Goal: Information Seeking & Learning: Check status

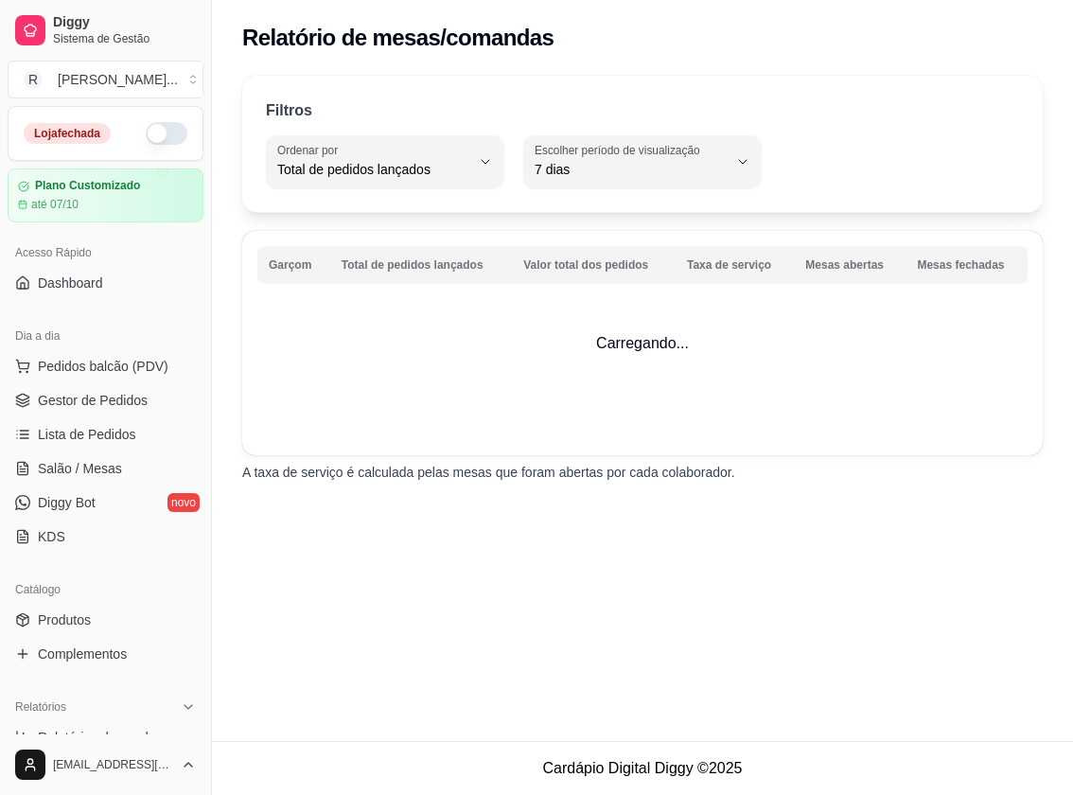
select select "TOTAL_OF_ORDERS"
select select "7"
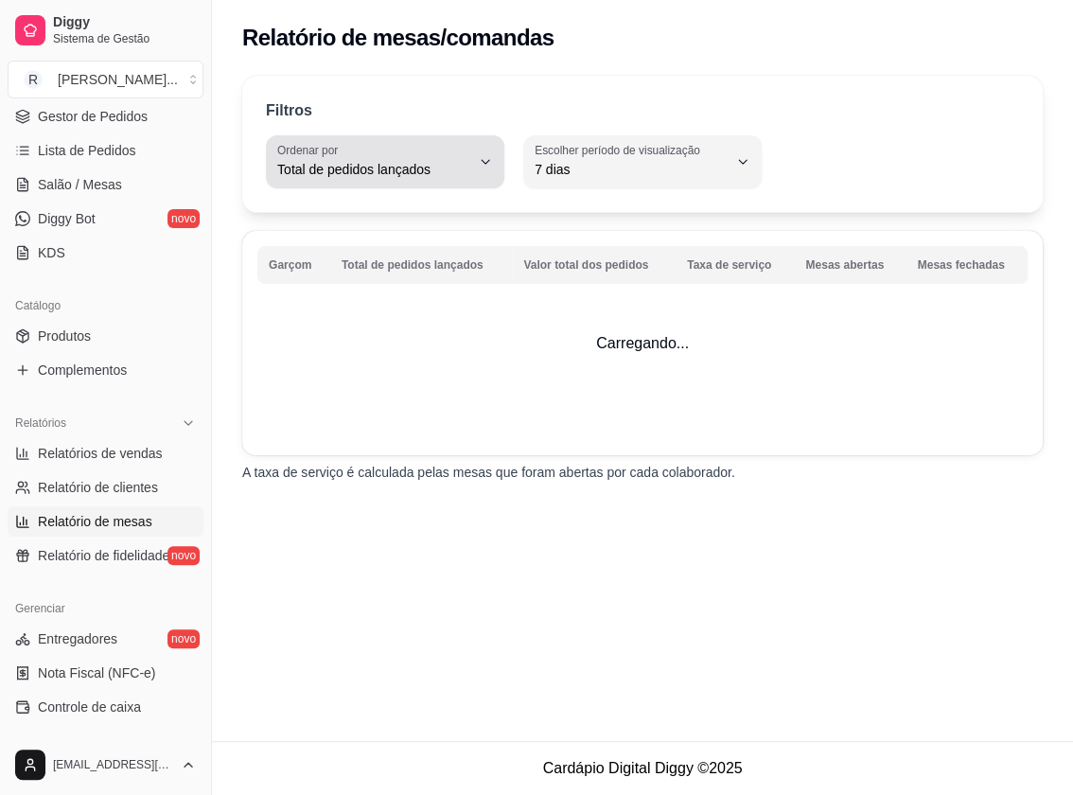
click at [473, 154] on button "Ordenar por Total de pedidos lançados" at bounding box center [385, 161] width 238 height 53
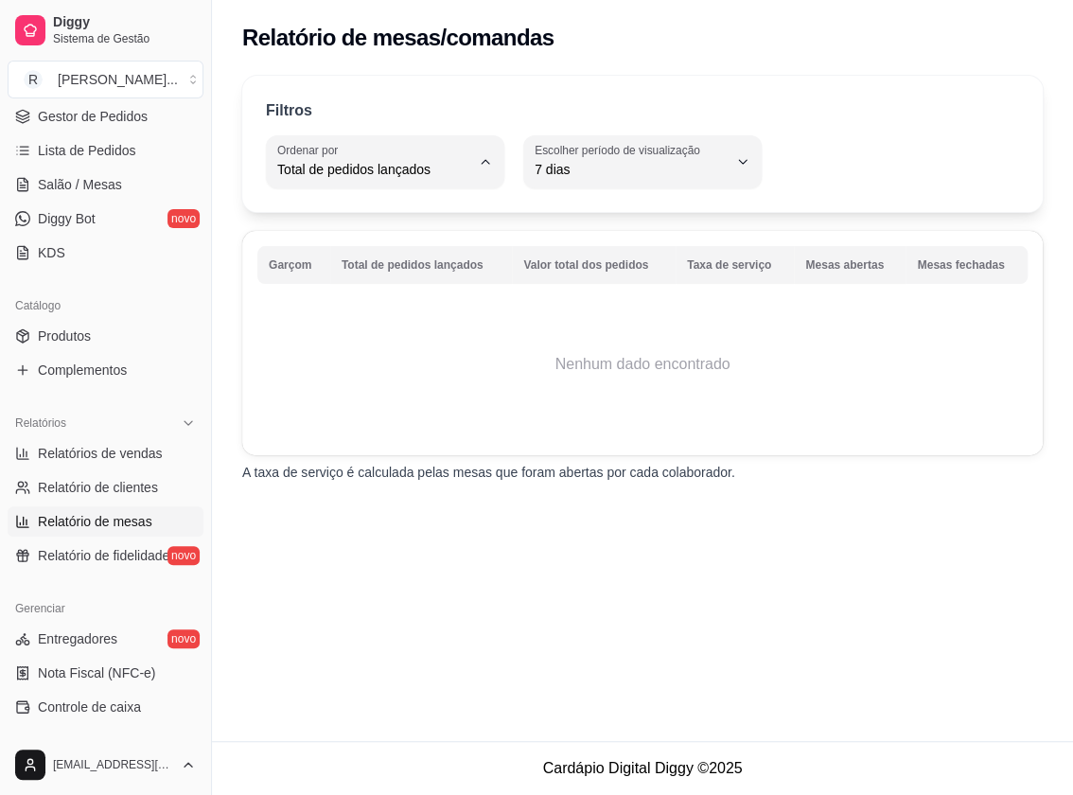
click at [407, 214] on span "Total de pedidos lançados" at bounding box center [376, 213] width 182 height 18
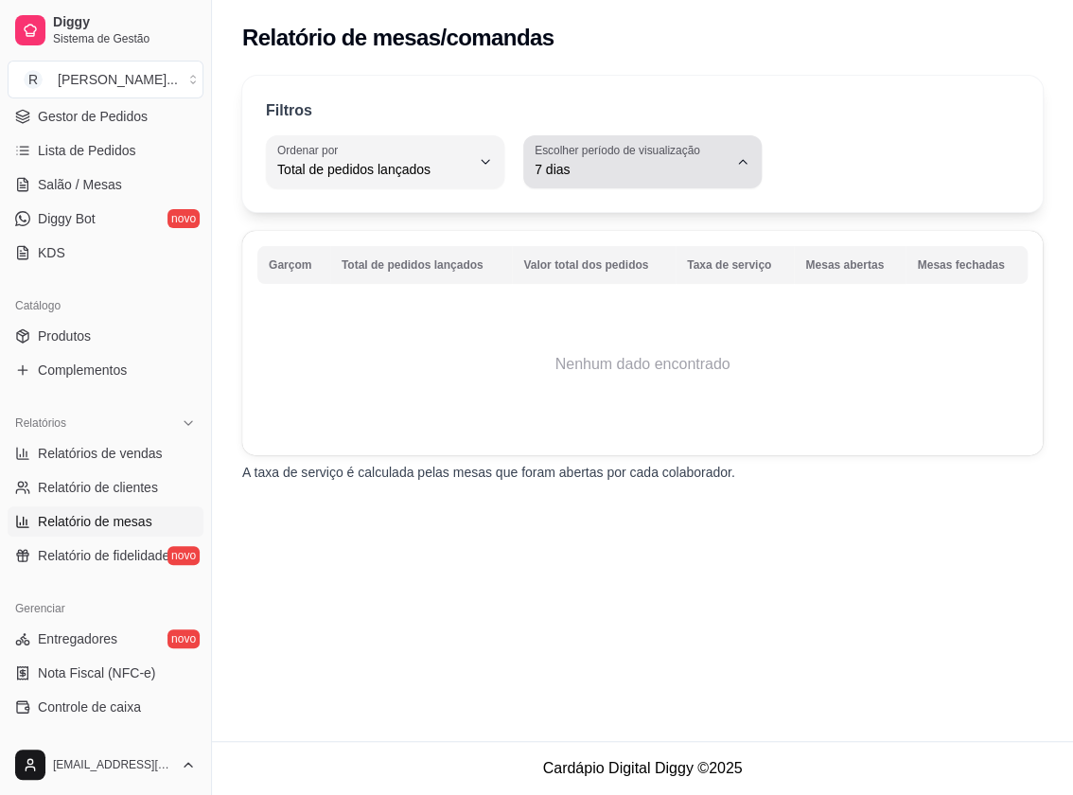
click at [569, 178] on span "7 dias" at bounding box center [630, 169] width 193 height 19
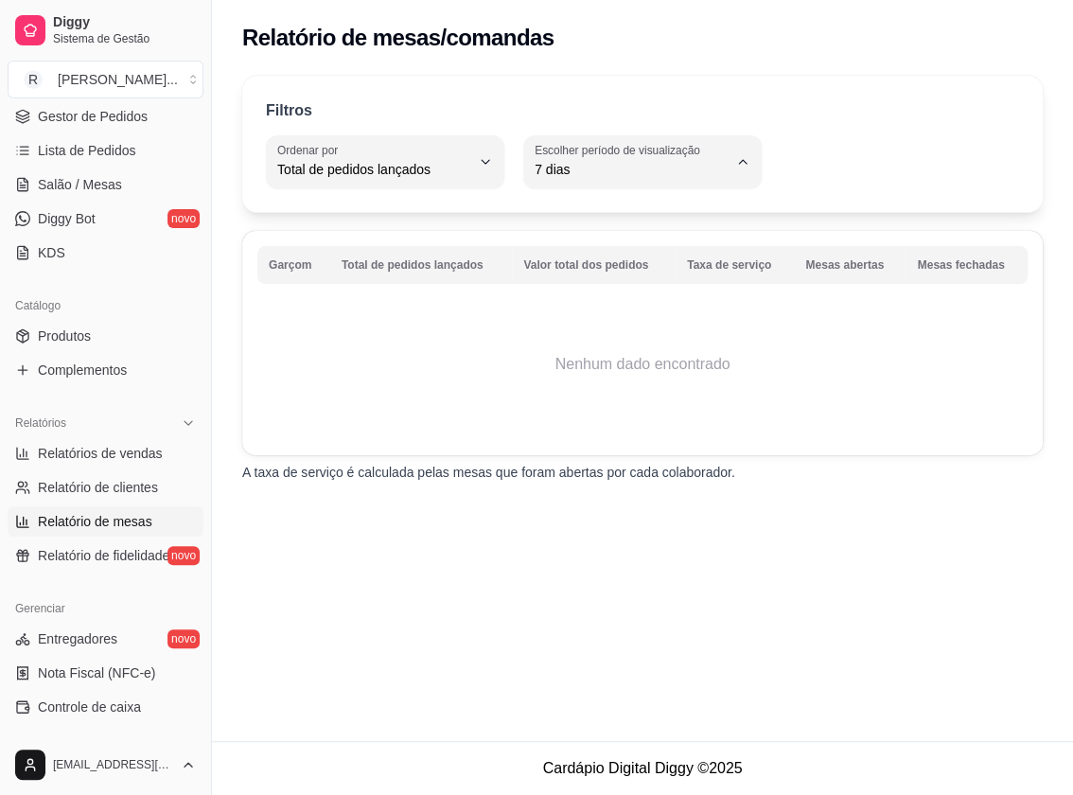
click at [560, 334] on span "30 dias" at bounding box center [633, 337] width 182 height 18
type input "30"
select select "30"
click at [378, 272] on th "Total de pedidos lançados" at bounding box center [421, 265] width 182 height 38
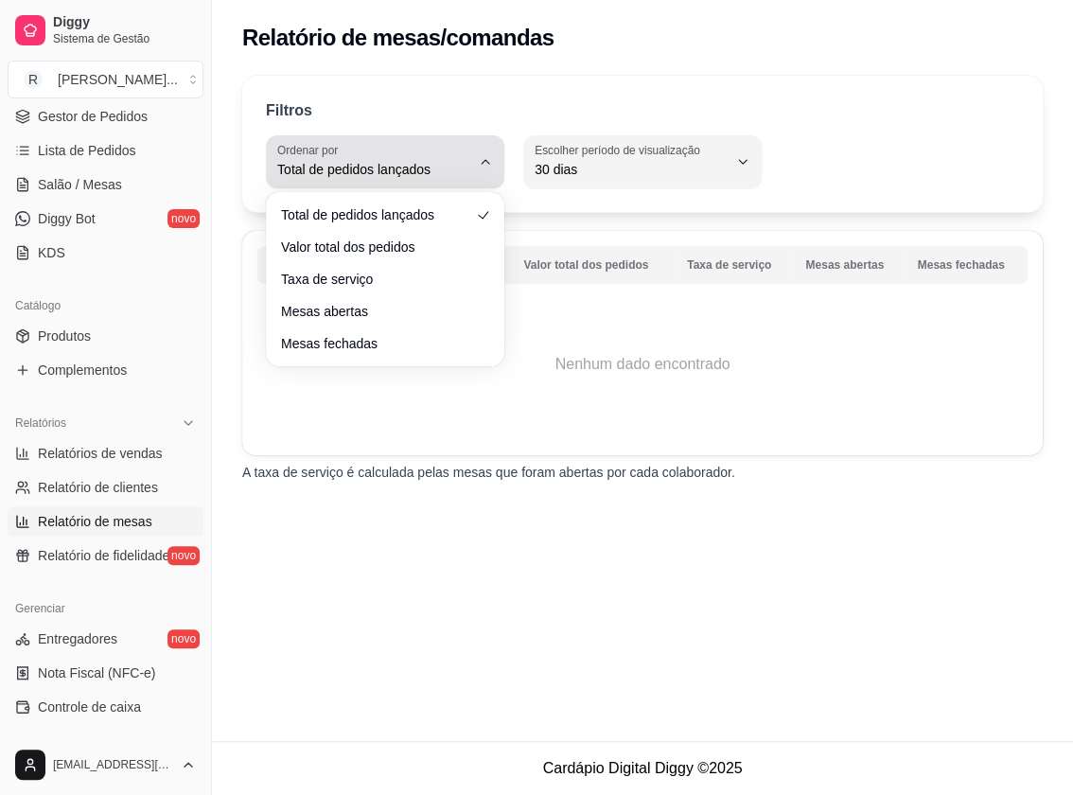
click at [323, 174] on span "Total de pedidos lançados" at bounding box center [373, 169] width 193 height 19
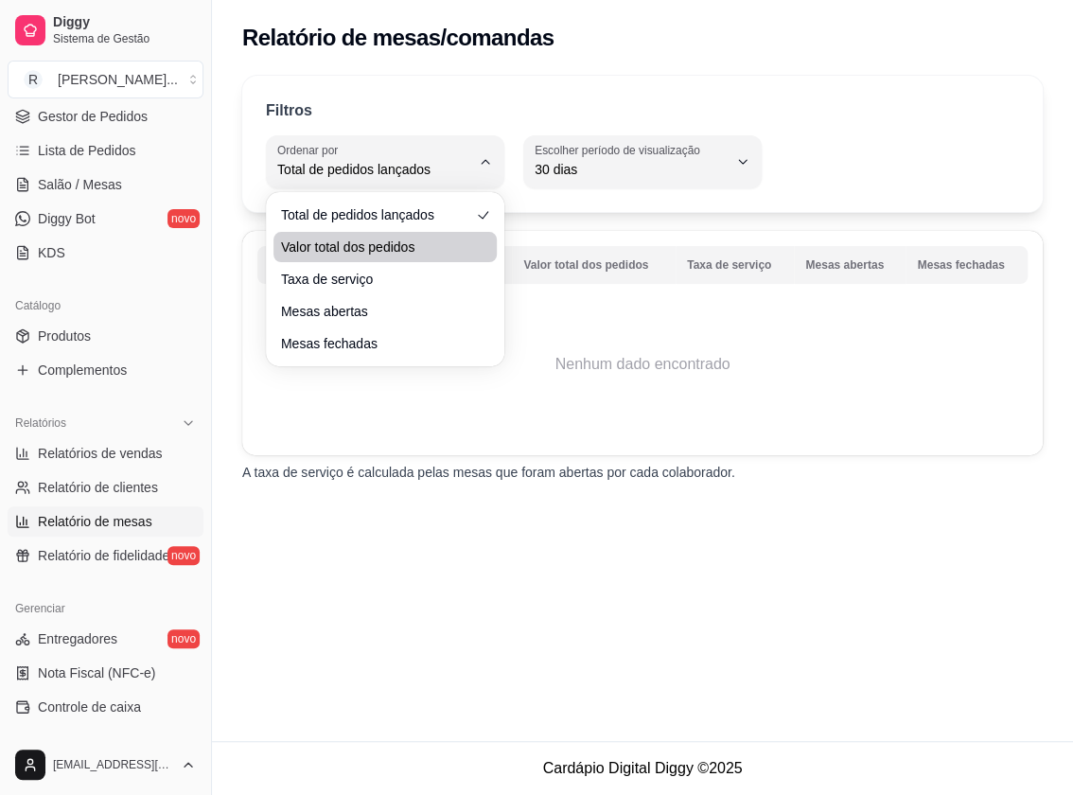
click at [329, 232] on li "Valor total dos pedidos" at bounding box center [384, 247] width 223 height 30
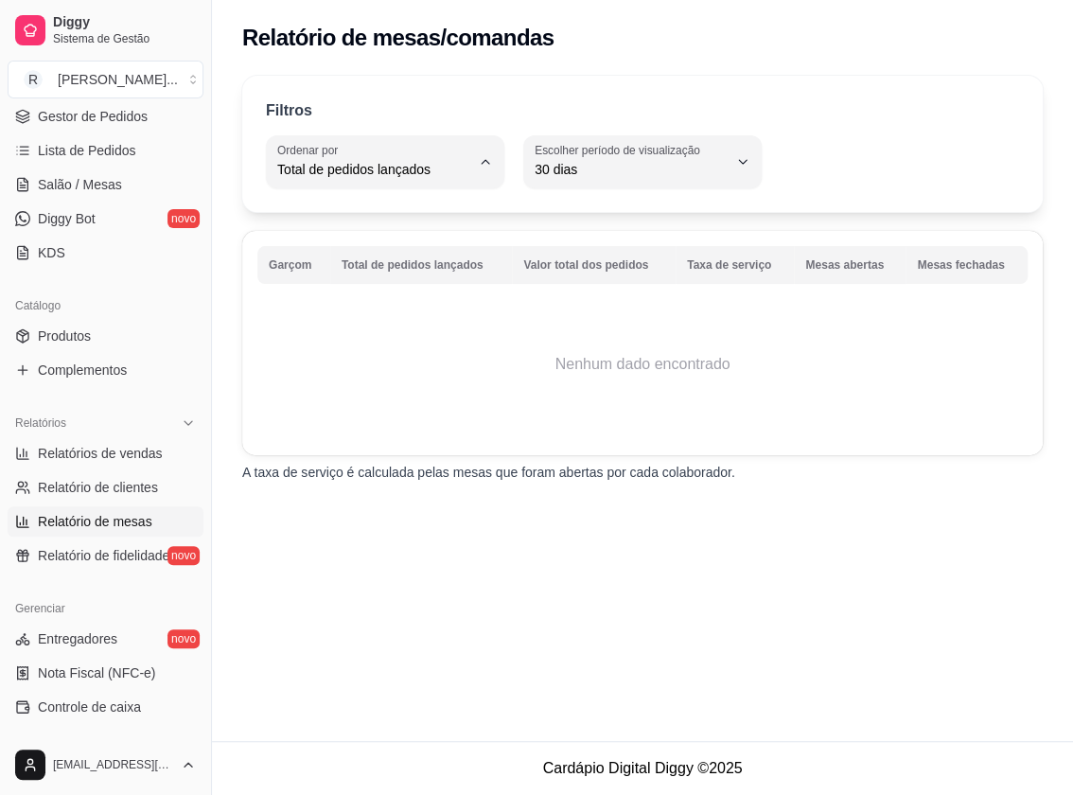
click at [329, 236] on span "Valor total dos pedidos" at bounding box center [376, 245] width 182 height 18
type input "TOTAL_AMOUNT_OF_ORDERS"
select select "TOTAL_AMOUNT_OF_ORDERS"
click at [351, 173] on span "Valor total dos pedidos" at bounding box center [373, 169] width 193 height 19
click at [352, 218] on span "Total de pedidos lançados" at bounding box center [376, 213] width 182 height 18
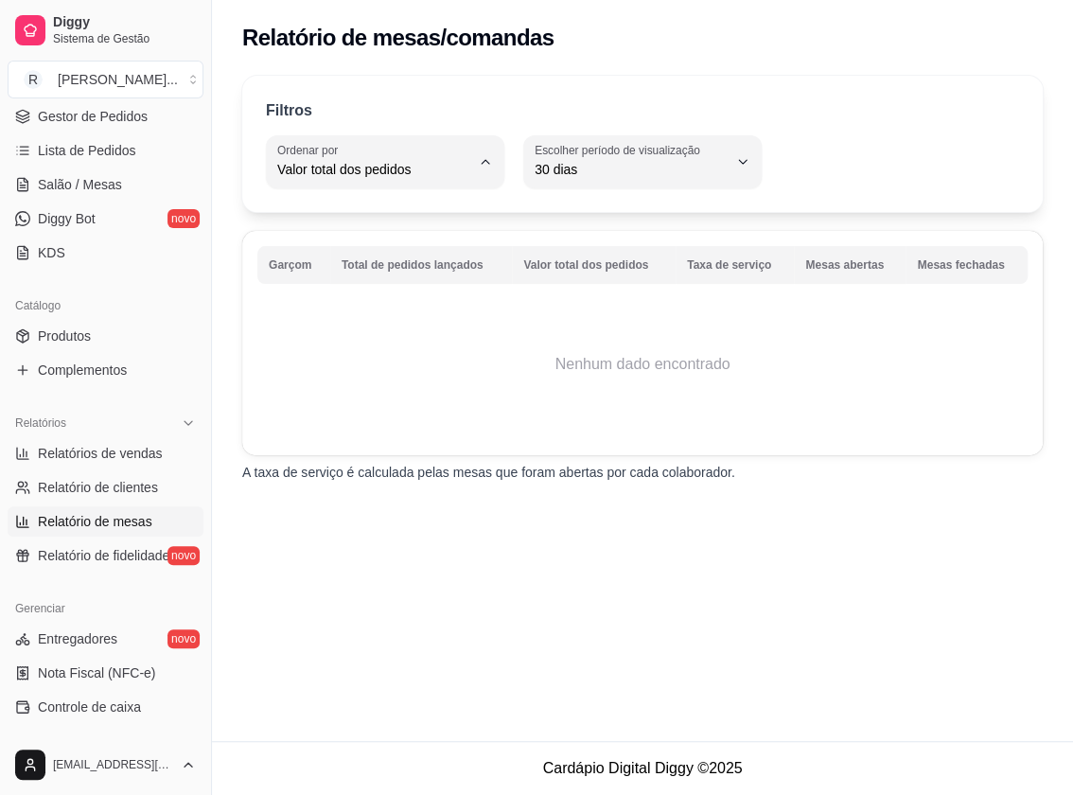
type input "TOTAL_OF_ORDERS"
select select "TOTAL_OF_ORDERS"
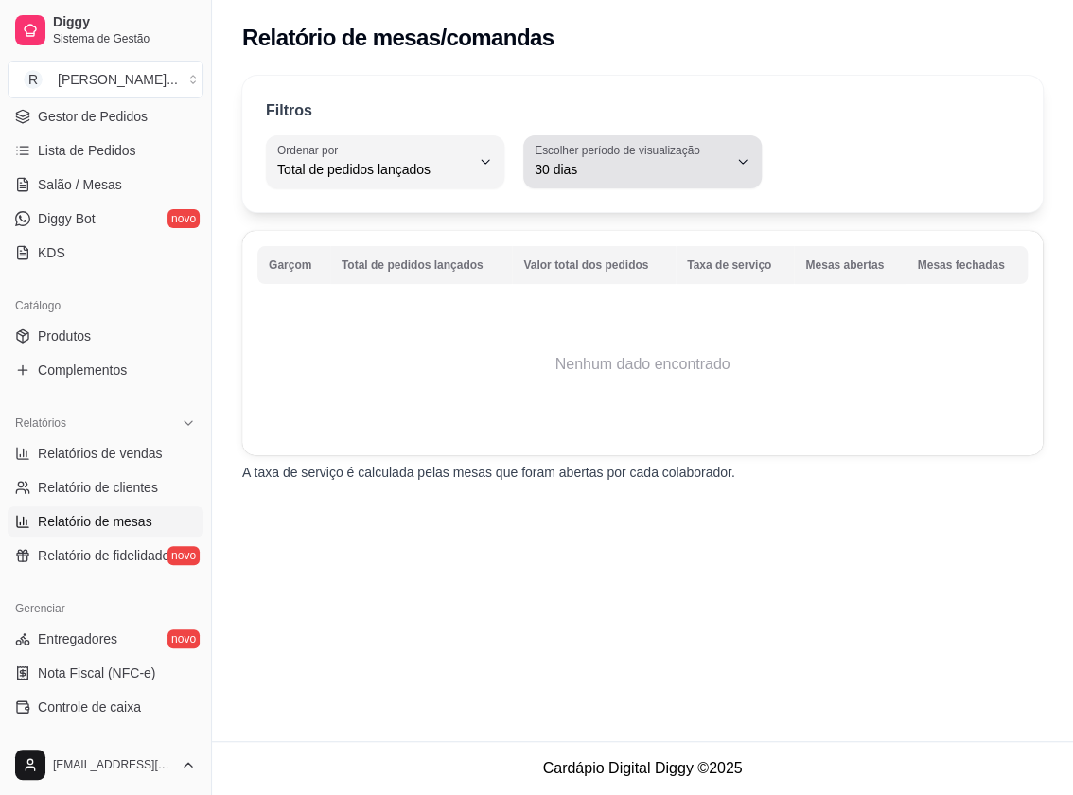
click at [645, 160] on span "30 dias" at bounding box center [630, 169] width 193 height 19
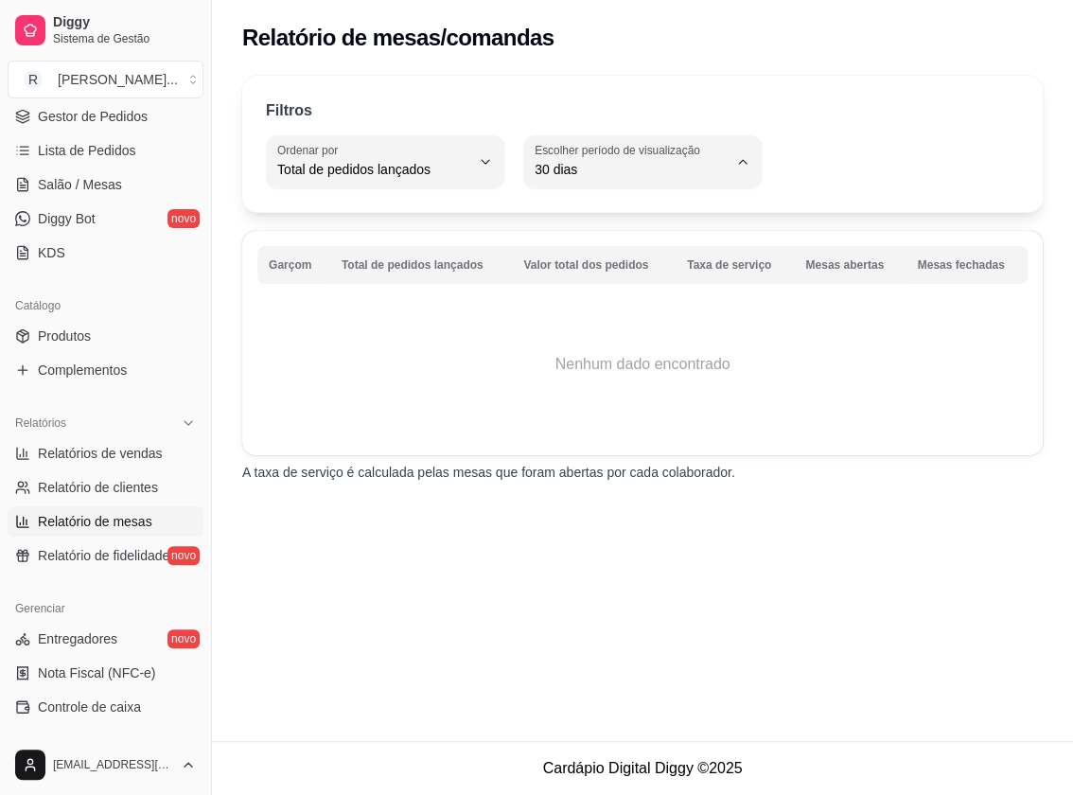
click at [582, 258] on li "Ontem" at bounding box center [642, 244] width 215 height 29
type input "1"
select select "1"
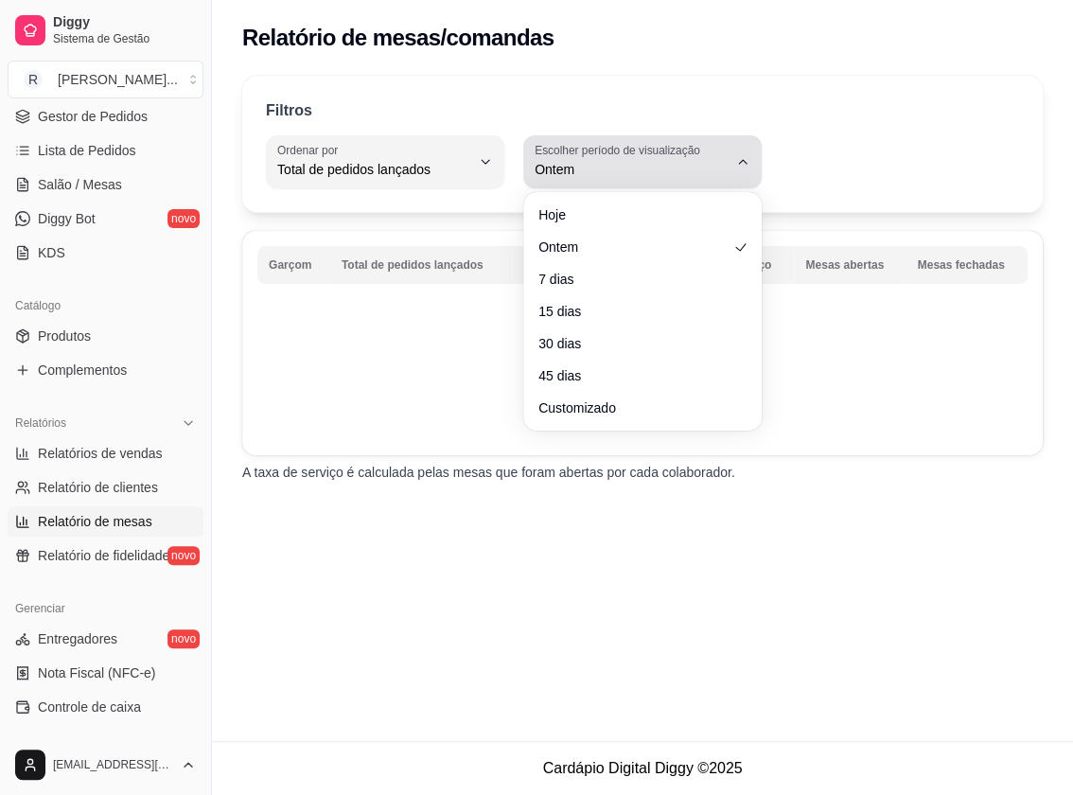
click at [582, 175] on span "Ontem" at bounding box center [630, 169] width 193 height 19
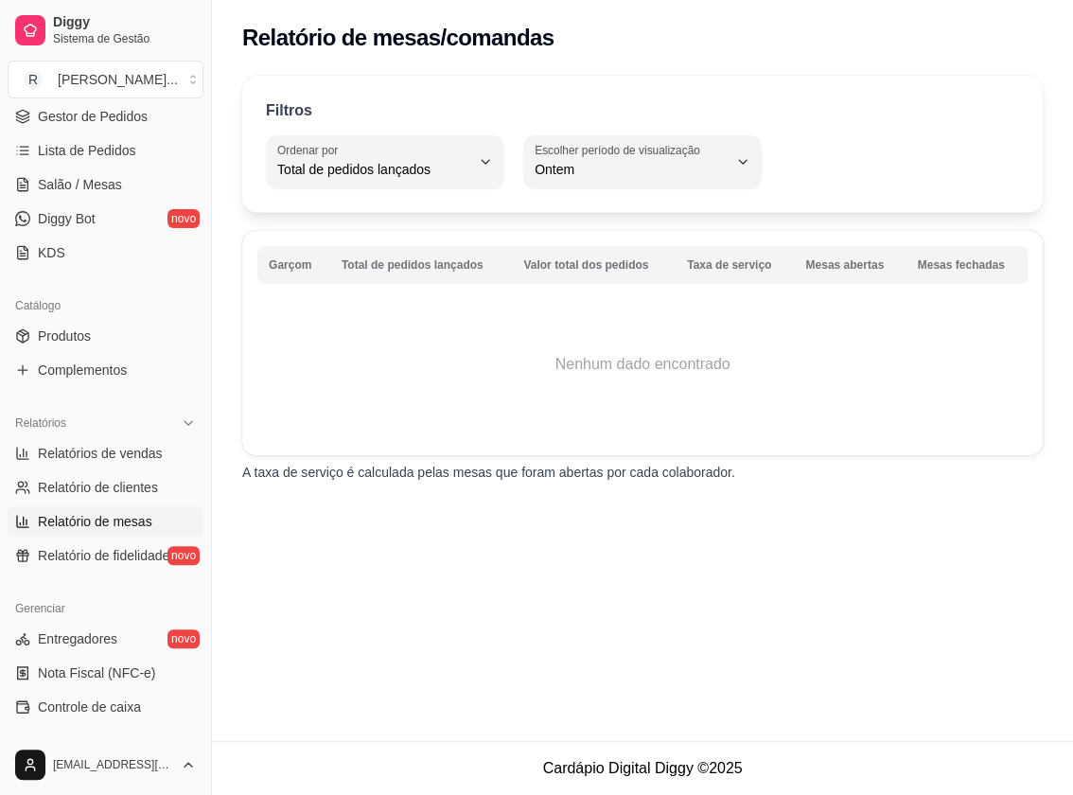
click at [723, 99] on div "Filtros" at bounding box center [642, 111] width 753 height 25
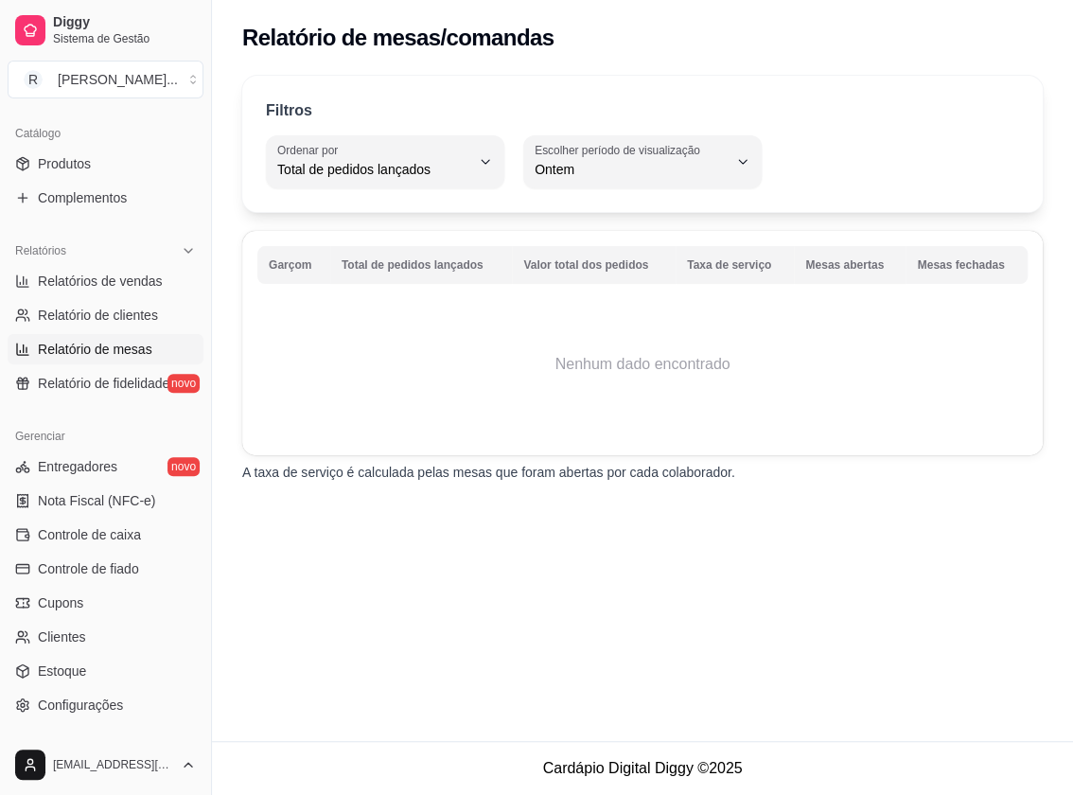
scroll to position [473, 0]
